Goal: Task Accomplishment & Management: Manage account settings

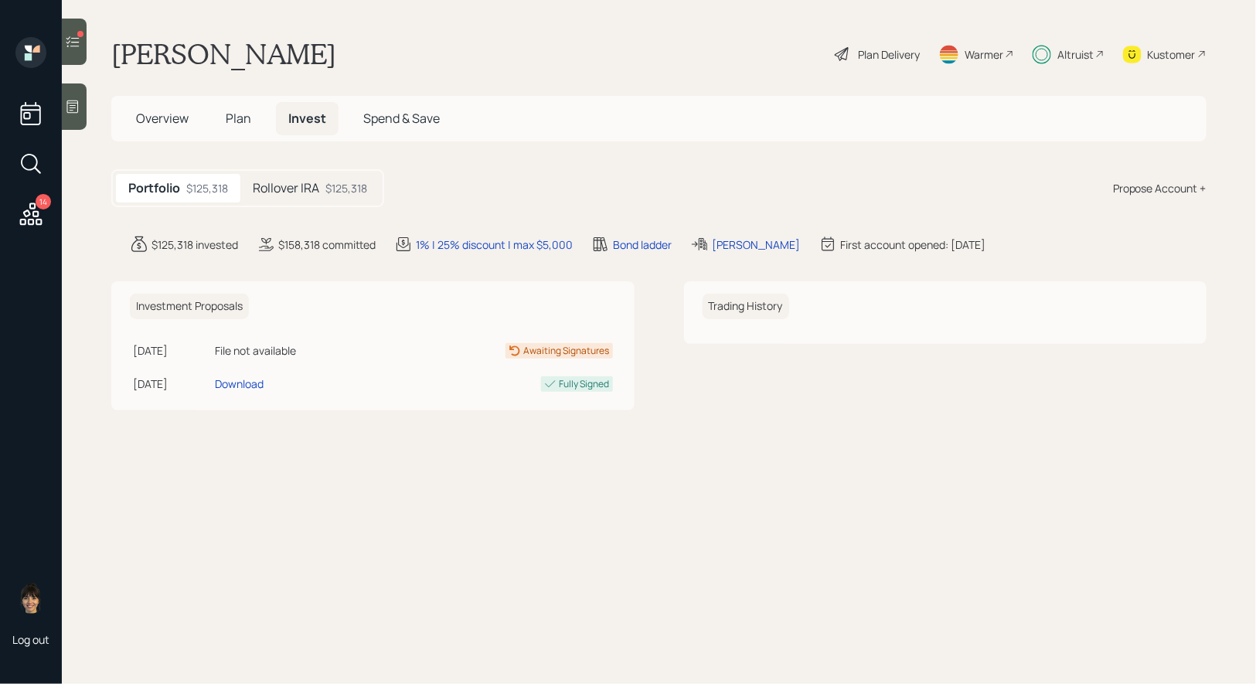
click at [288, 188] on h5 "Rollover IRA" at bounding box center [286, 188] width 66 height 15
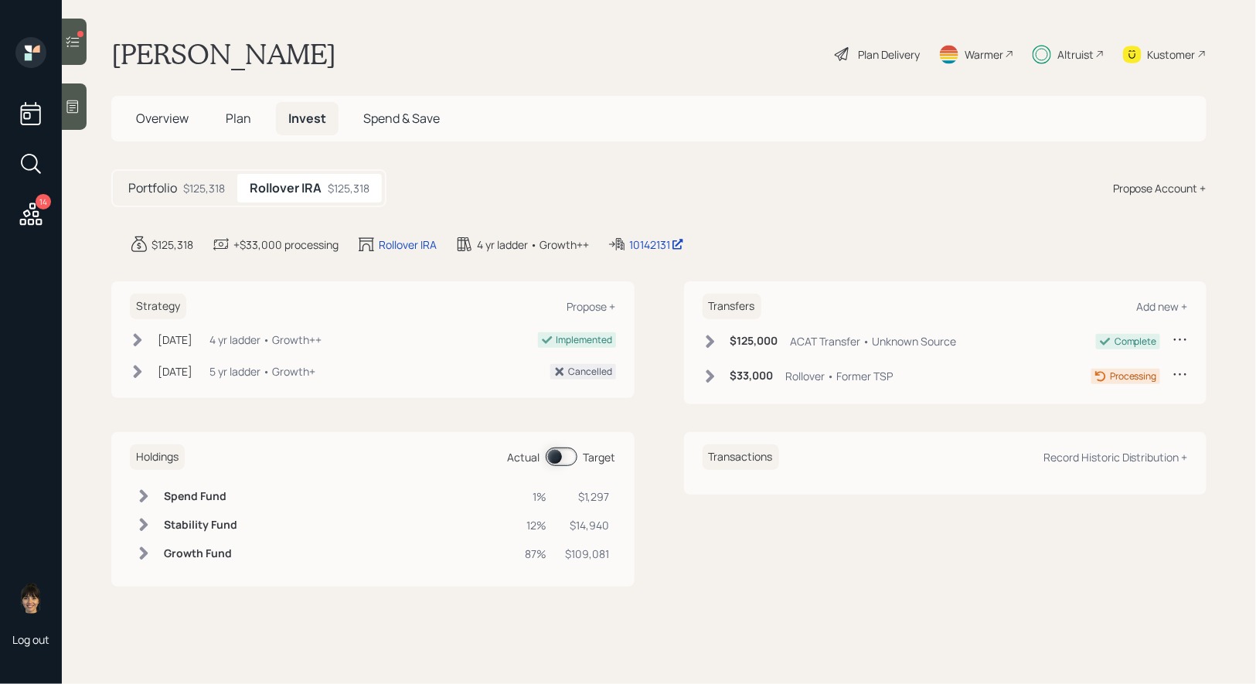
click at [556, 453] on span at bounding box center [562, 456] width 32 height 19
click at [73, 30] on div at bounding box center [74, 42] width 25 height 46
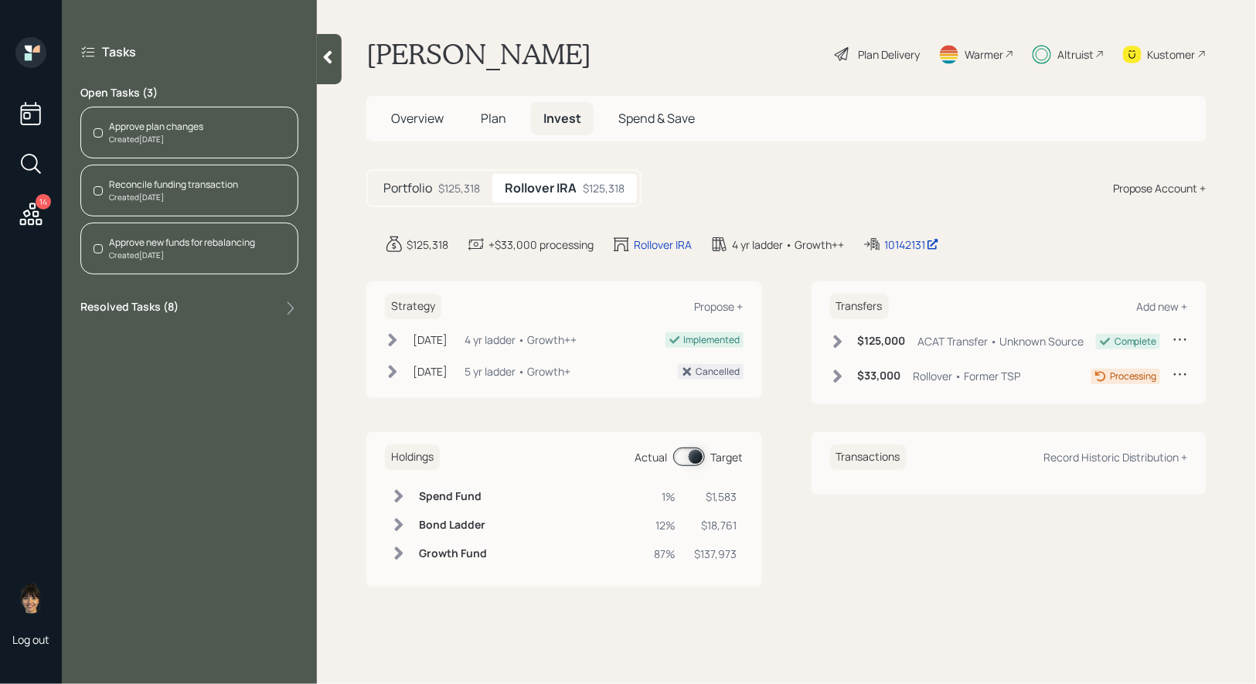
click at [151, 192] on div "Created [DATE]" at bounding box center [173, 198] width 129 height 12
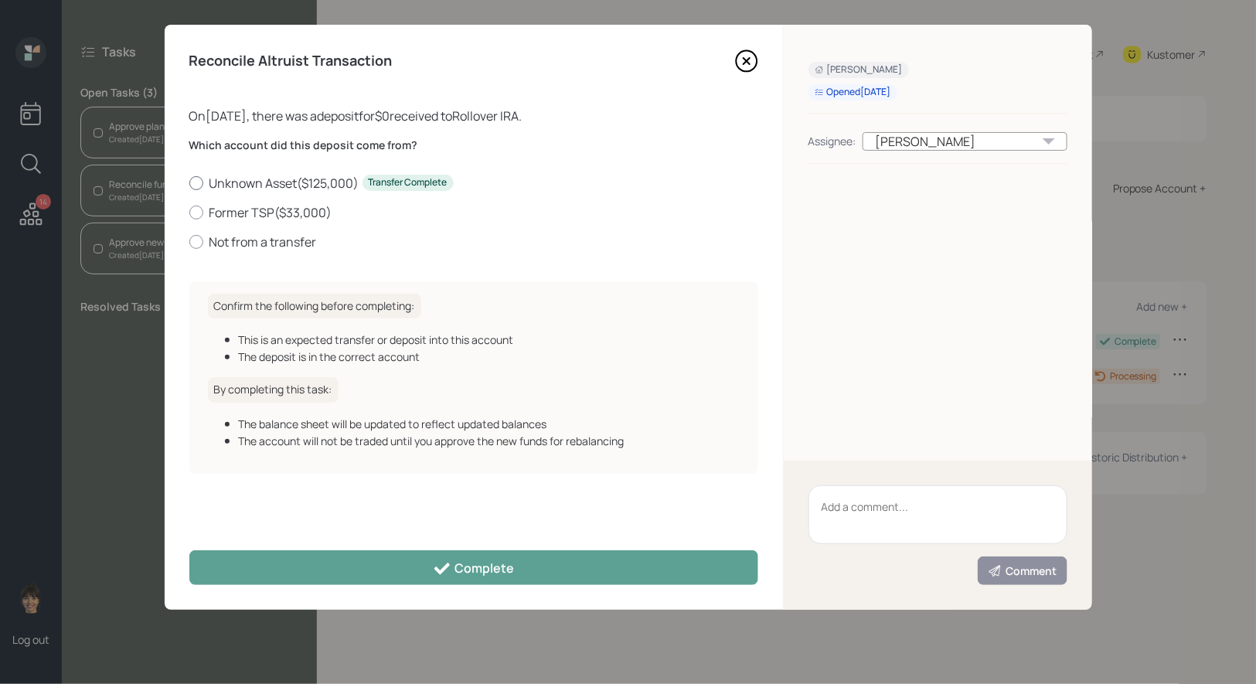
click at [198, 183] on div at bounding box center [196, 183] width 14 height 14
click at [189, 183] on input "Unknown Asset ( $125,000 ) Transfer Complete" at bounding box center [189, 182] width 1 height 1
radio input "true"
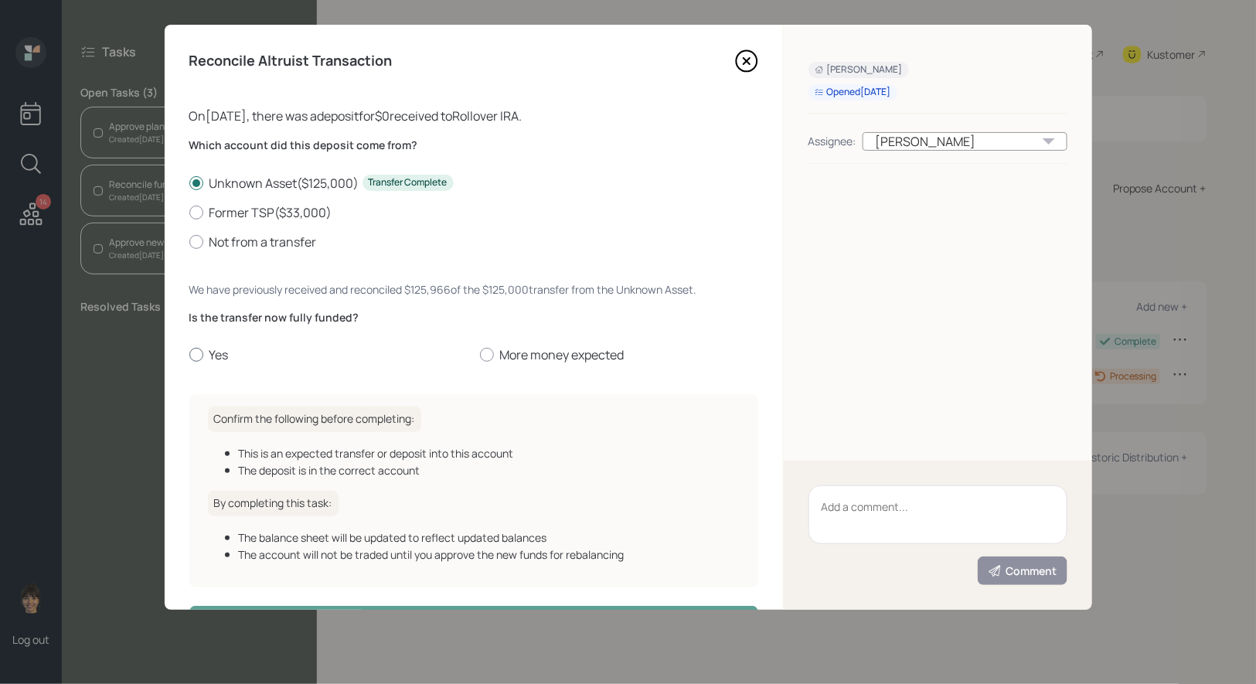
click at [200, 353] on div at bounding box center [196, 355] width 14 height 14
click at [189, 355] on input "Yes" at bounding box center [189, 355] width 1 height 1
radio input "true"
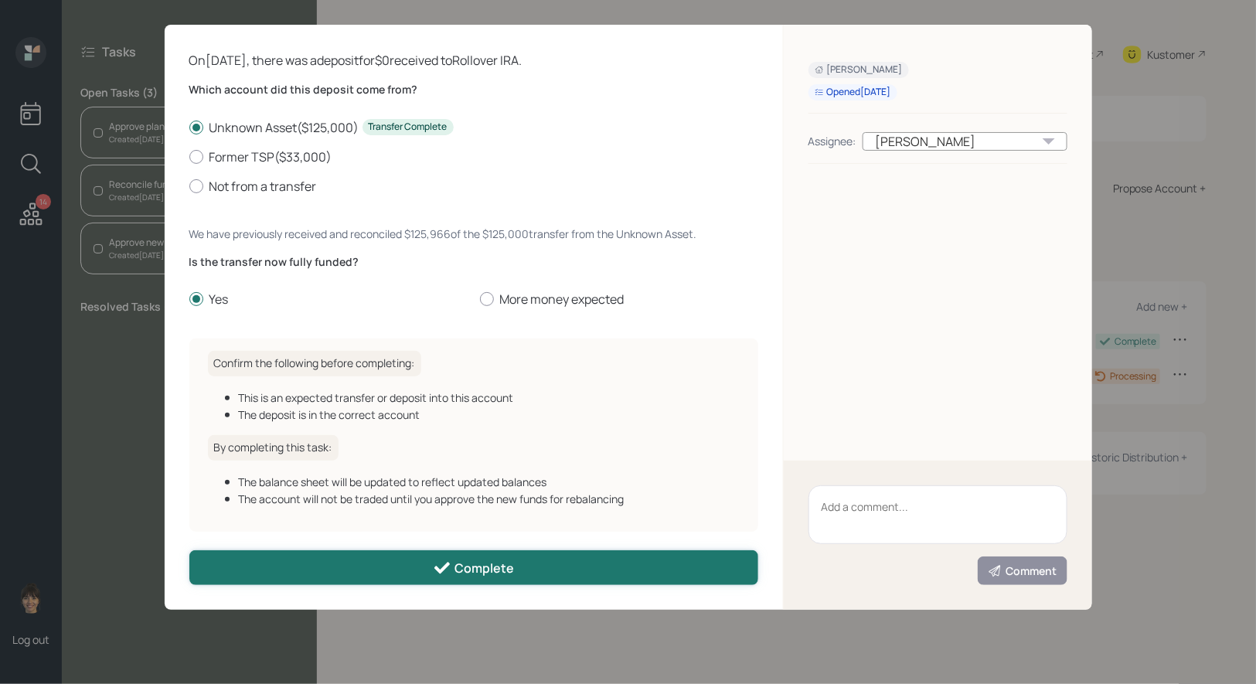
click at [373, 562] on button "Complete" at bounding box center [473, 567] width 569 height 35
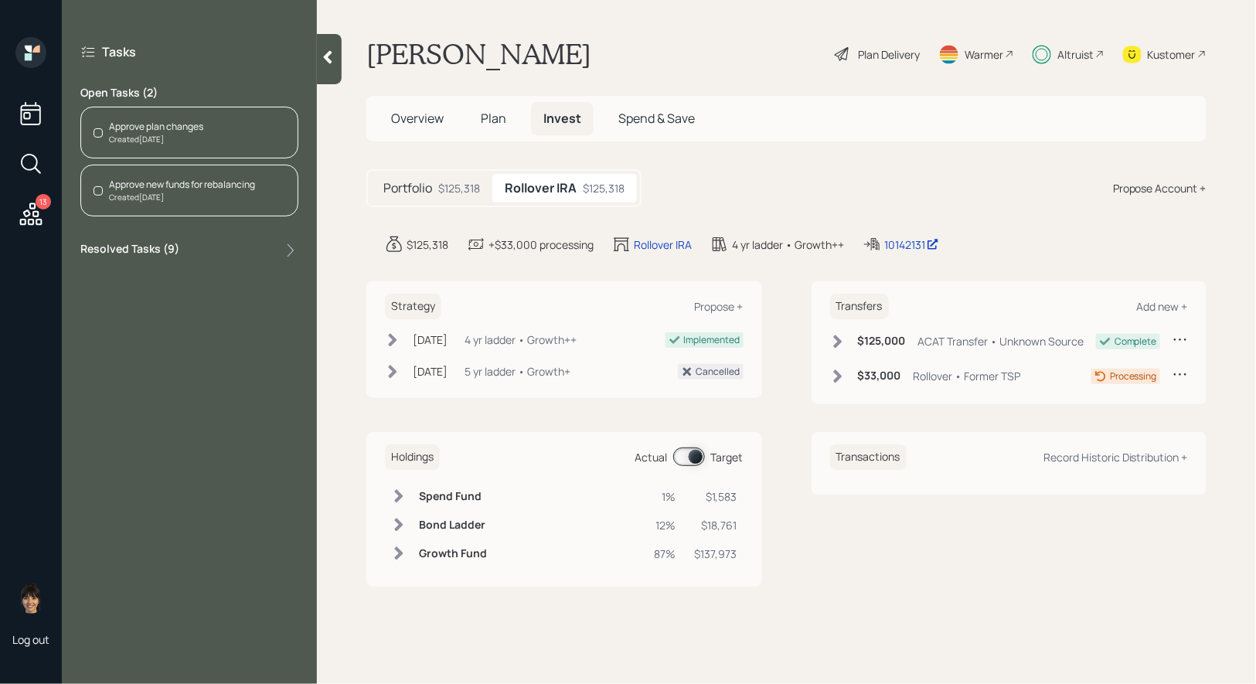
click at [147, 193] on div "Created [DATE]" at bounding box center [182, 198] width 146 height 12
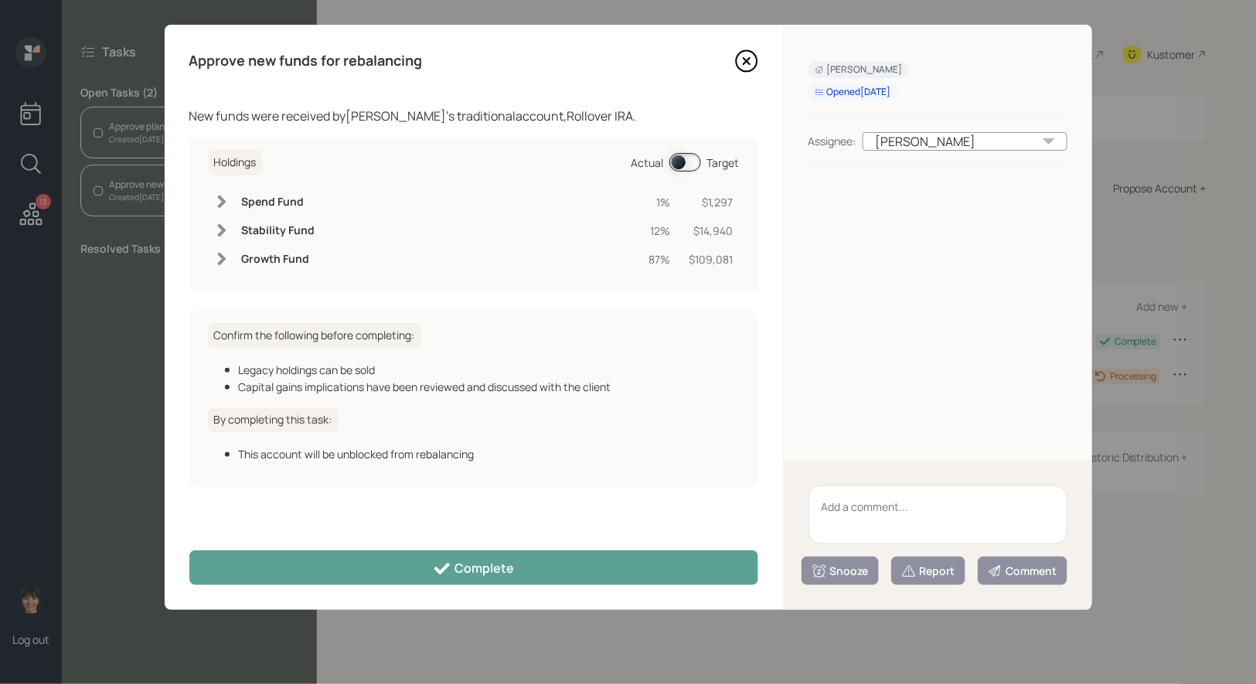
click at [675, 160] on span at bounding box center [685, 162] width 32 height 19
click at [690, 160] on span at bounding box center [685, 162] width 32 height 19
click at [677, 160] on span at bounding box center [685, 162] width 32 height 19
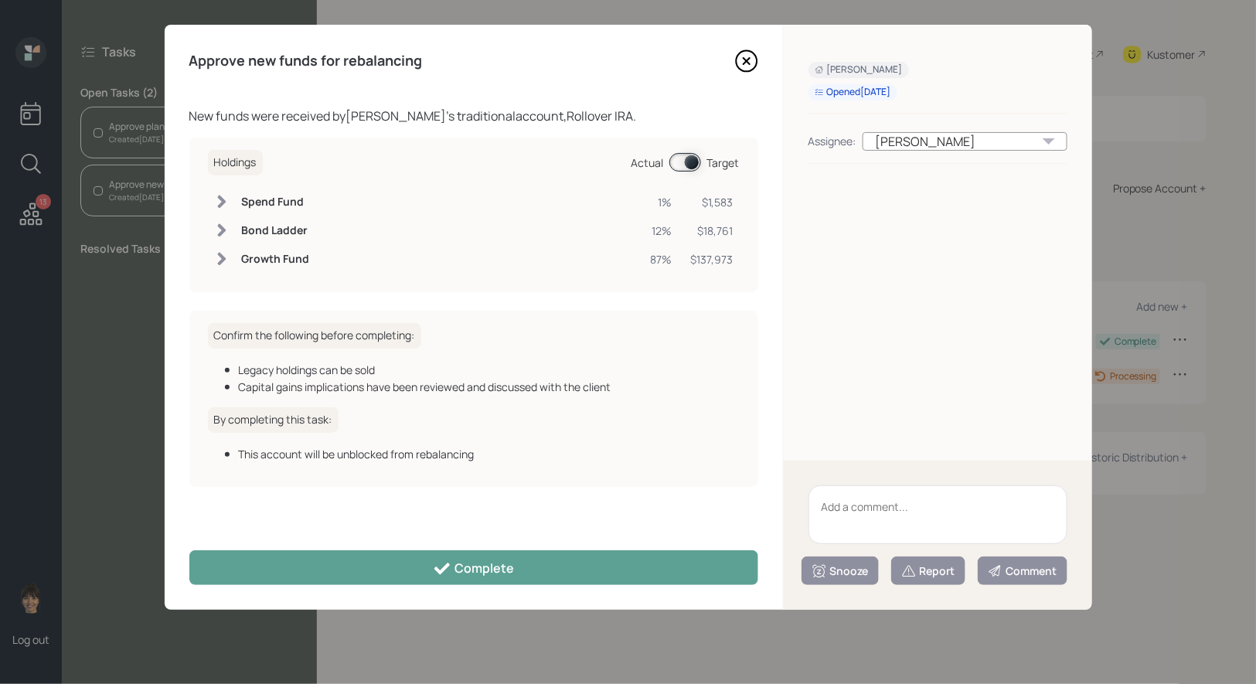
click at [746, 57] on icon at bounding box center [746, 60] width 23 height 23
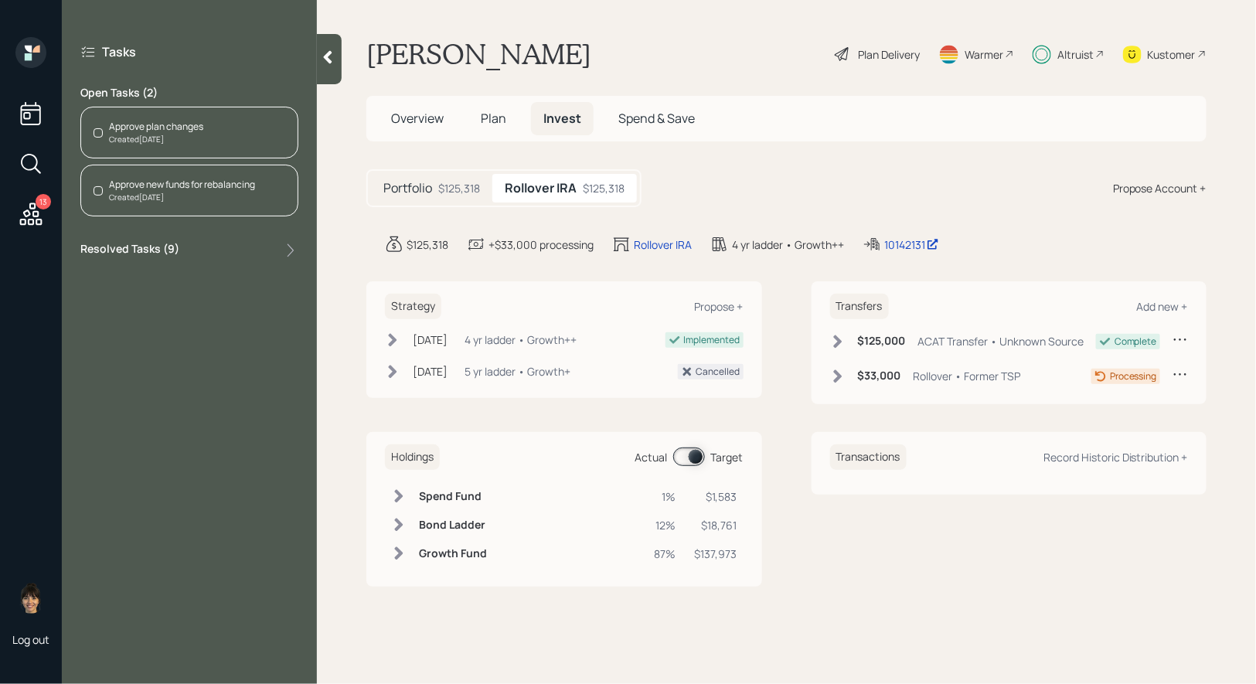
click at [171, 189] on div "Approve new funds for rebalancing" at bounding box center [182, 185] width 146 height 14
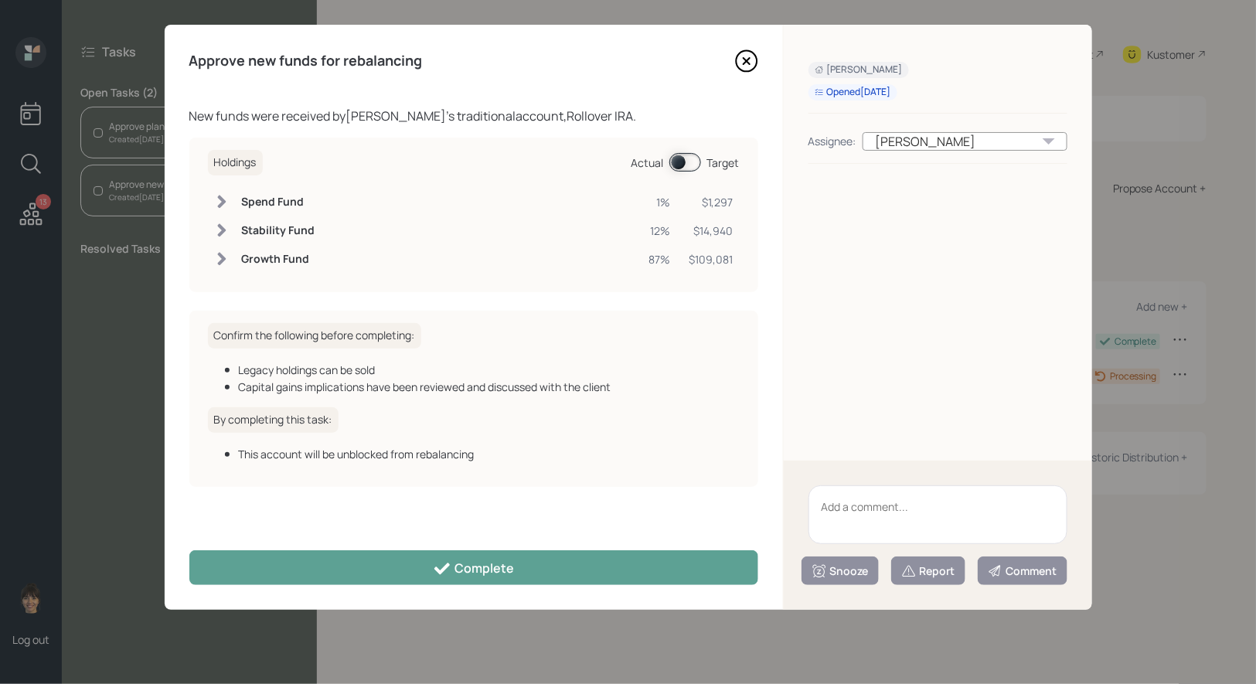
click at [696, 152] on div "Holdings Actual Target" at bounding box center [474, 163] width 532 height 26
click at [675, 162] on span at bounding box center [685, 162] width 32 height 19
click at [690, 171] on span at bounding box center [685, 162] width 32 height 19
click at [679, 165] on span at bounding box center [685, 162] width 32 height 19
click at [746, 61] on icon at bounding box center [746, 61] width 6 height 6
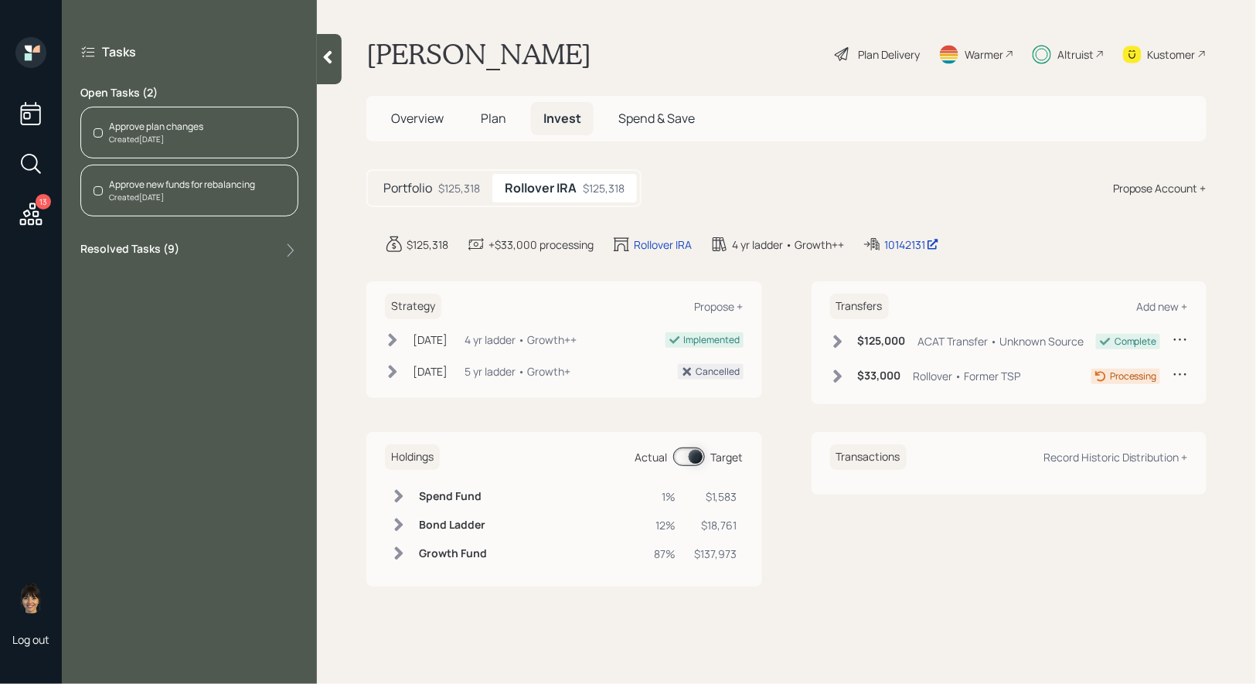
click at [145, 131] on div "Approve plan changes" at bounding box center [156, 127] width 94 height 14
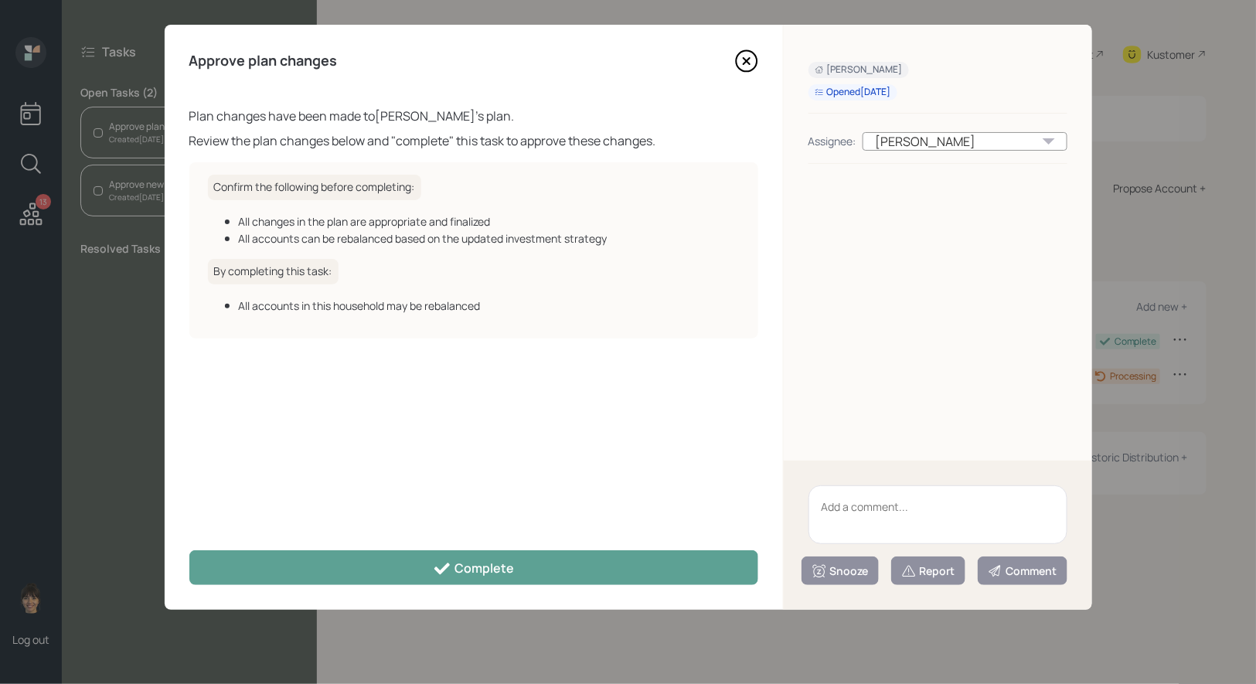
click at [747, 60] on icon at bounding box center [746, 61] width 6 height 6
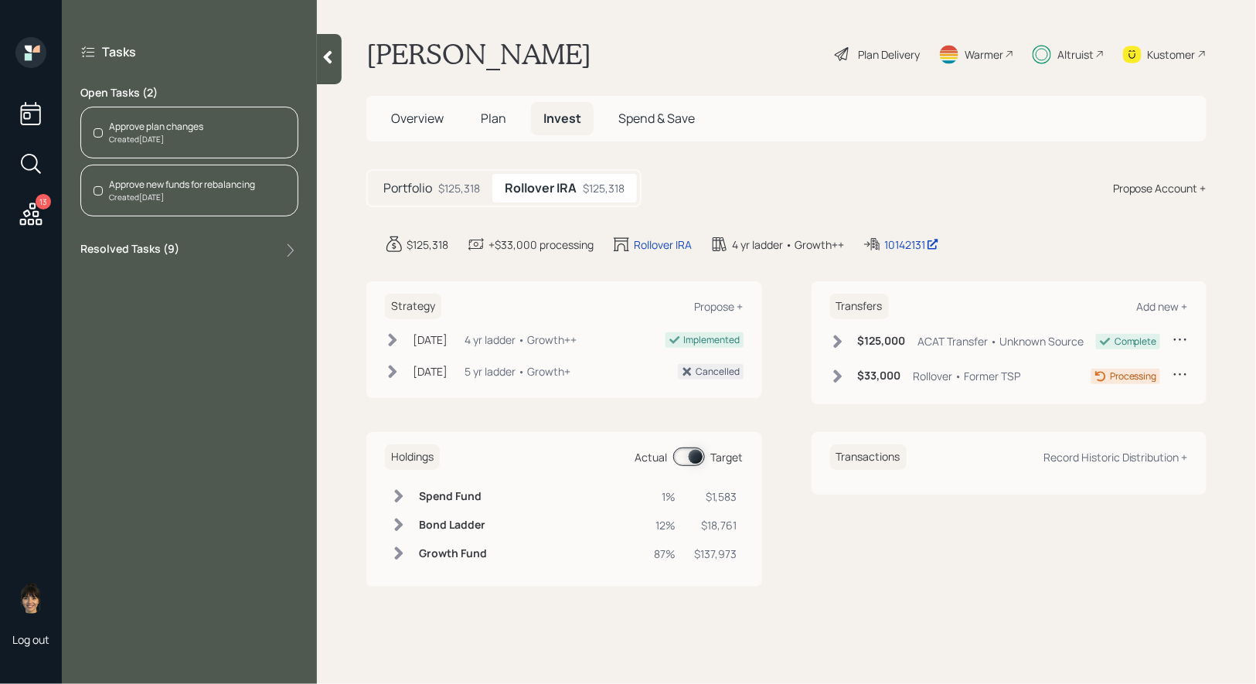
click at [689, 456] on span at bounding box center [689, 456] width 32 height 19
click at [672, 452] on div "Actual Target" at bounding box center [689, 456] width 108 height 19
click at [176, 124] on div "Approve plan changes" at bounding box center [156, 127] width 94 height 14
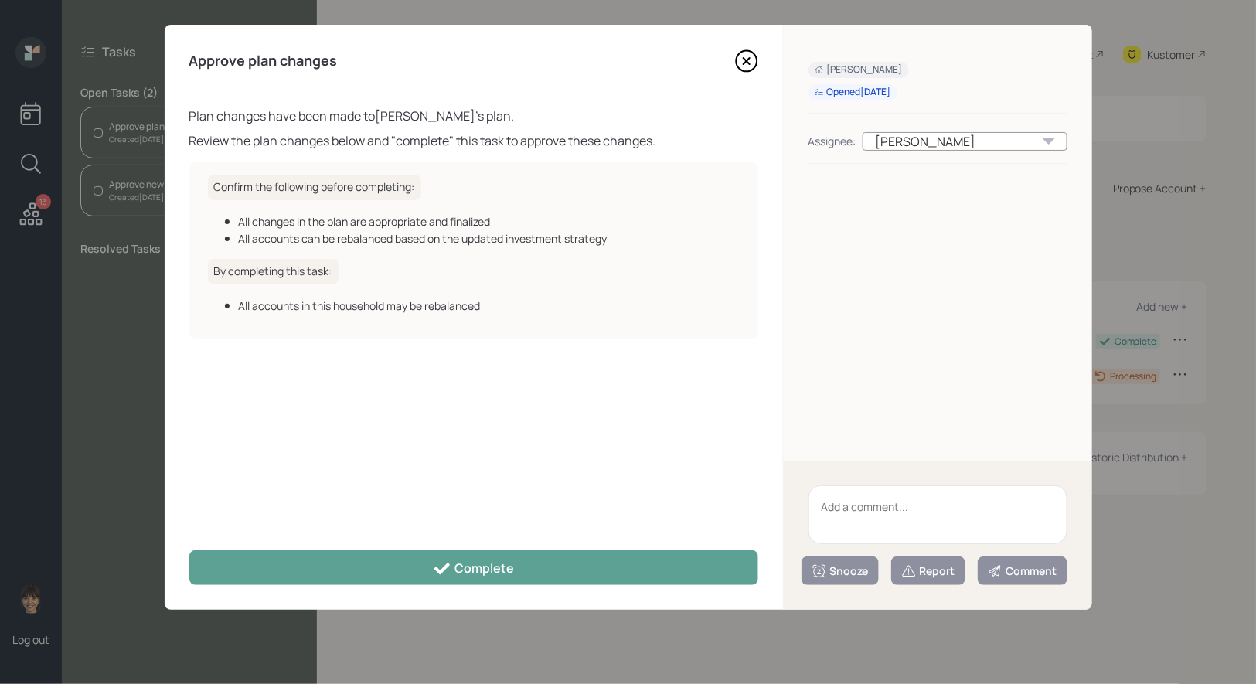
click at [746, 59] on icon at bounding box center [746, 60] width 23 height 23
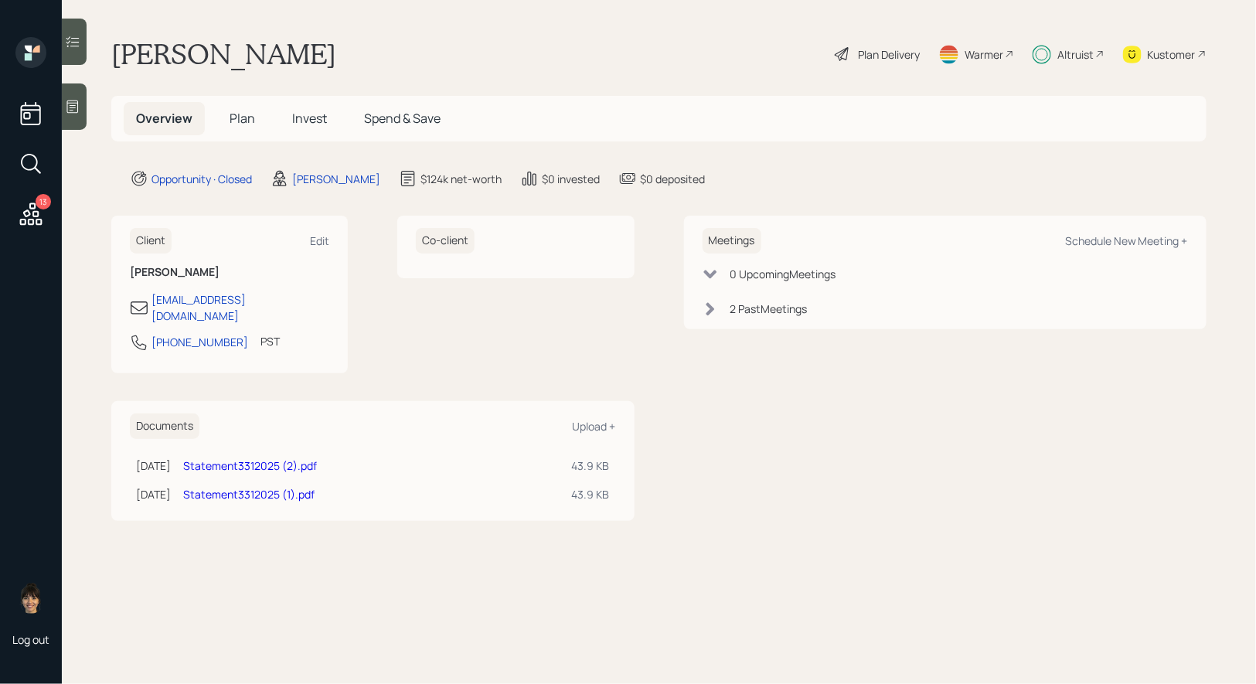
click at [304, 113] on span "Invest" at bounding box center [309, 118] width 35 height 17
